Goal: Information Seeking & Learning: Learn about a topic

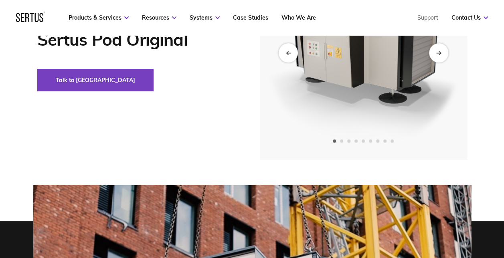
scroll to position [40, 0]
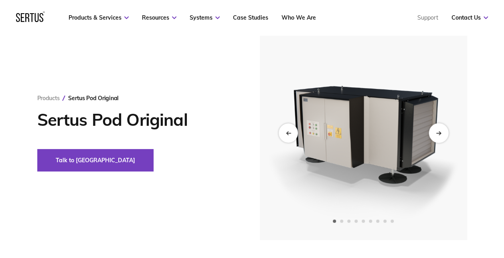
click at [441, 134] on div "Next slide" at bounding box center [439, 133] width 20 height 20
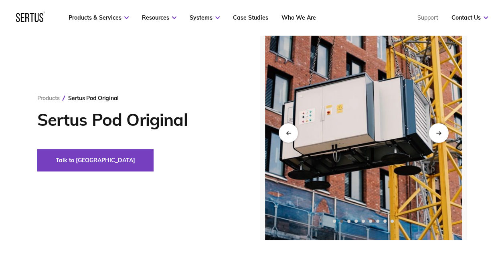
click at [441, 134] on div "Next slide" at bounding box center [439, 133] width 20 height 20
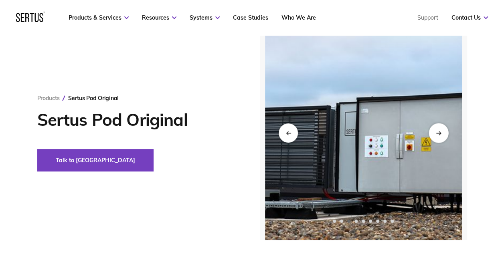
click at [441, 134] on div "Next slide" at bounding box center [439, 133] width 20 height 20
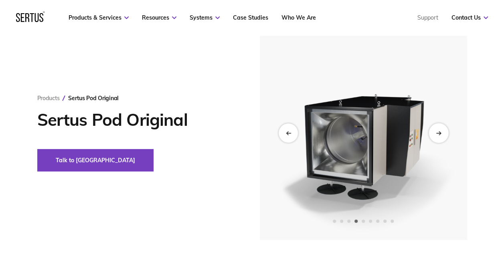
click at [441, 134] on div "Next slide" at bounding box center [439, 133] width 20 height 20
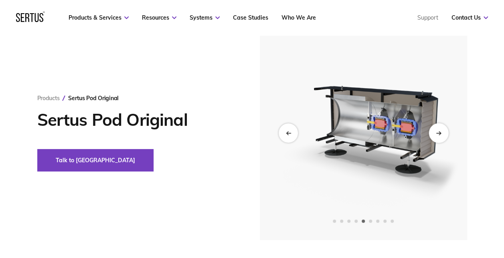
click at [441, 134] on div "Next slide" at bounding box center [439, 133] width 20 height 20
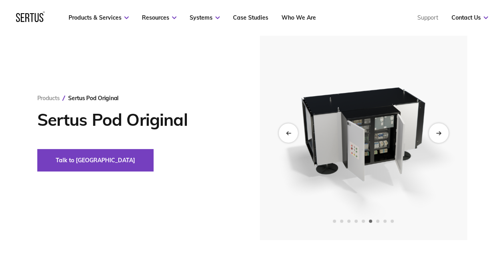
click at [441, 134] on div "Next slide" at bounding box center [439, 133] width 20 height 20
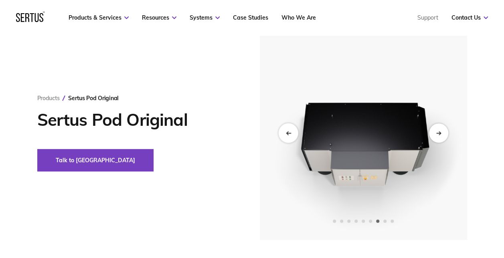
click at [289, 135] on div "Previous slide" at bounding box center [288, 133] width 20 height 20
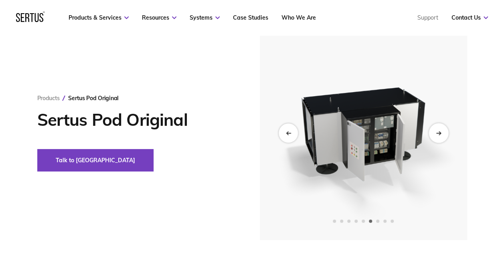
click at [439, 131] on icon "Next slide" at bounding box center [440, 132] width 2 height 3
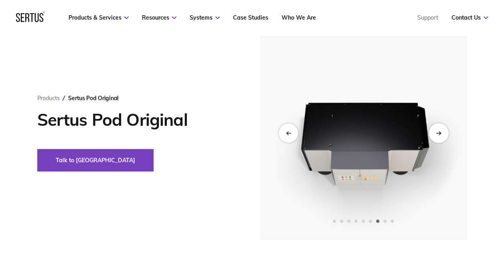
click at [439, 131] on icon "Next slide" at bounding box center [440, 132] width 2 height 3
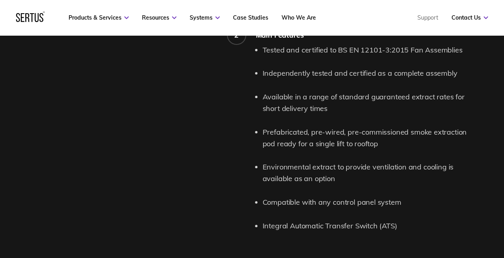
scroll to position [922, 0]
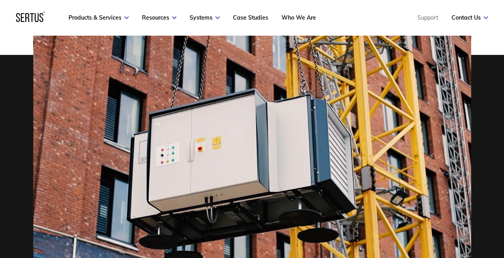
scroll to position [148, 0]
